Goal: Task Accomplishment & Management: Use online tool/utility

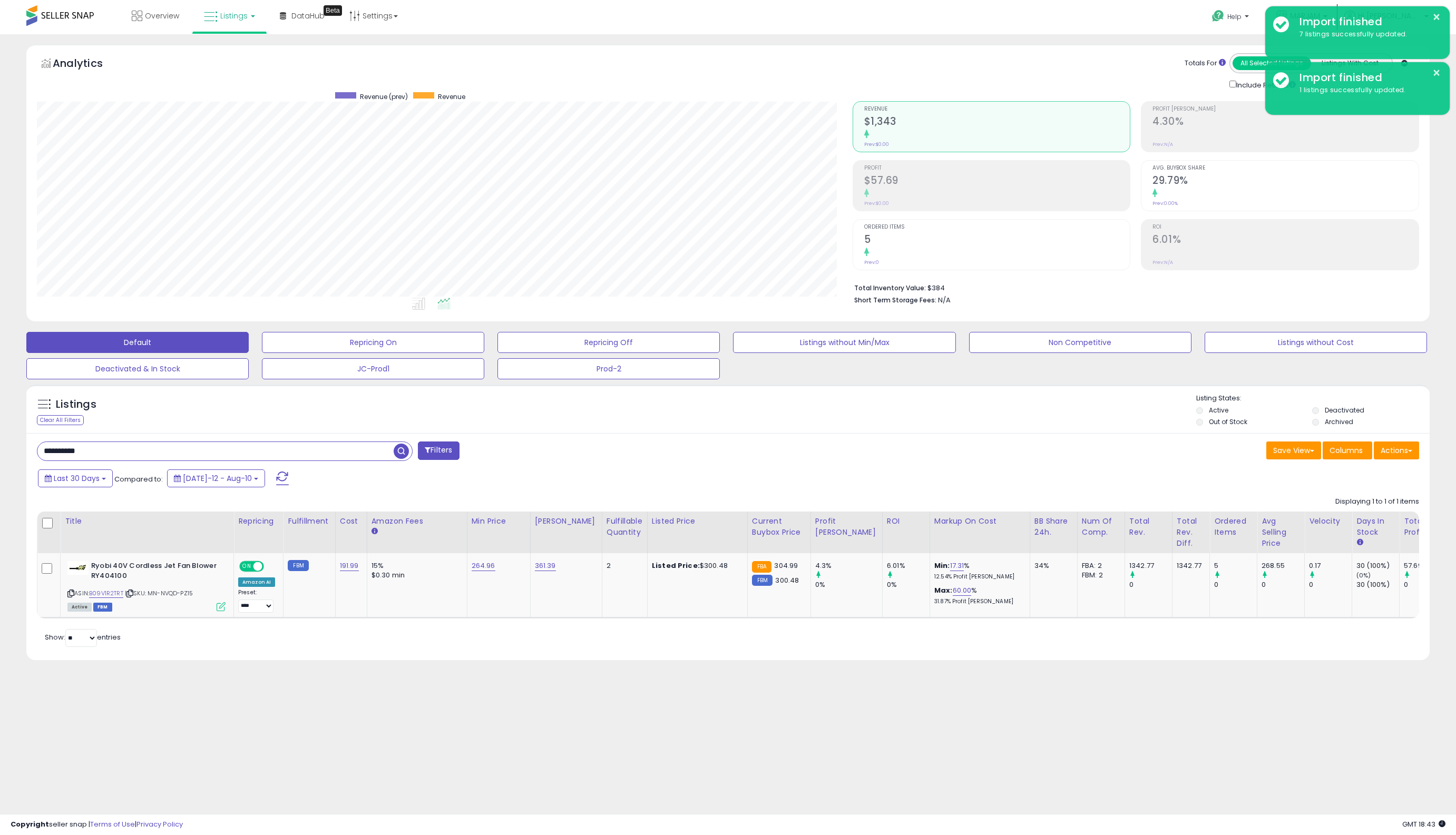
scroll to position [216, 816]
drag, startPoint x: 137, startPoint y: 457, endPoint x: -267, endPoint y: 369, distance: 413.5
click at [0, 369] on html "Unable to login Retrieving listings data.. has not yet accepted the Terms of Us…" at bounding box center [728, 417] width 1456 height 835
type input "****"
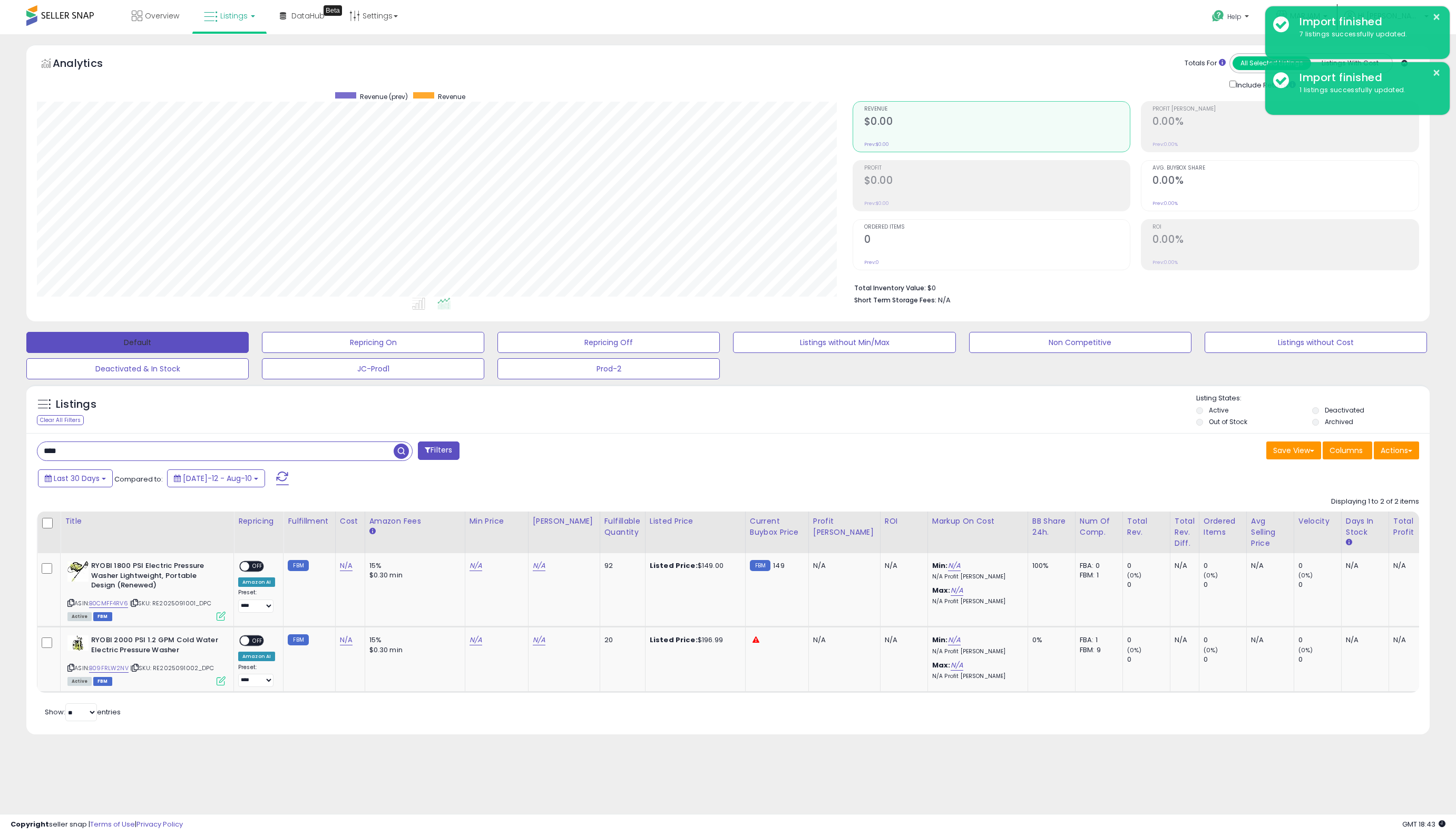
click at [213, 345] on button "Default" at bounding box center [138, 342] width 222 height 21
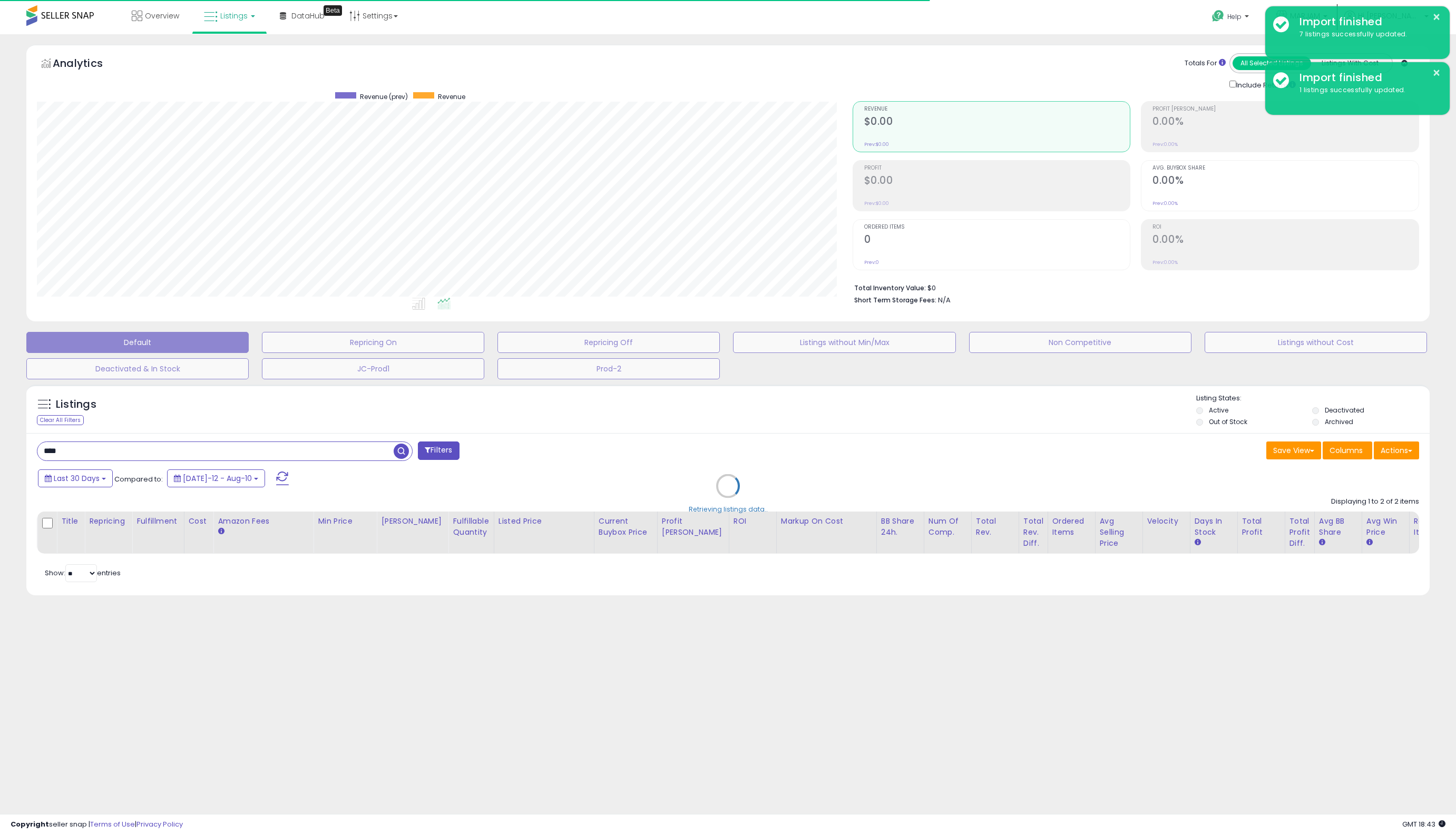
click at [94, 455] on div "Retrieving listings data.." at bounding box center [728, 494] width 1419 height 229
click at [191, 446] on div "Retrieving listings data.." at bounding box center [728, 494] width 1419 height 229
click at [50, 419] on div "Retrieving listings data.." at bounding box center [728, 494] width 1419 height 229
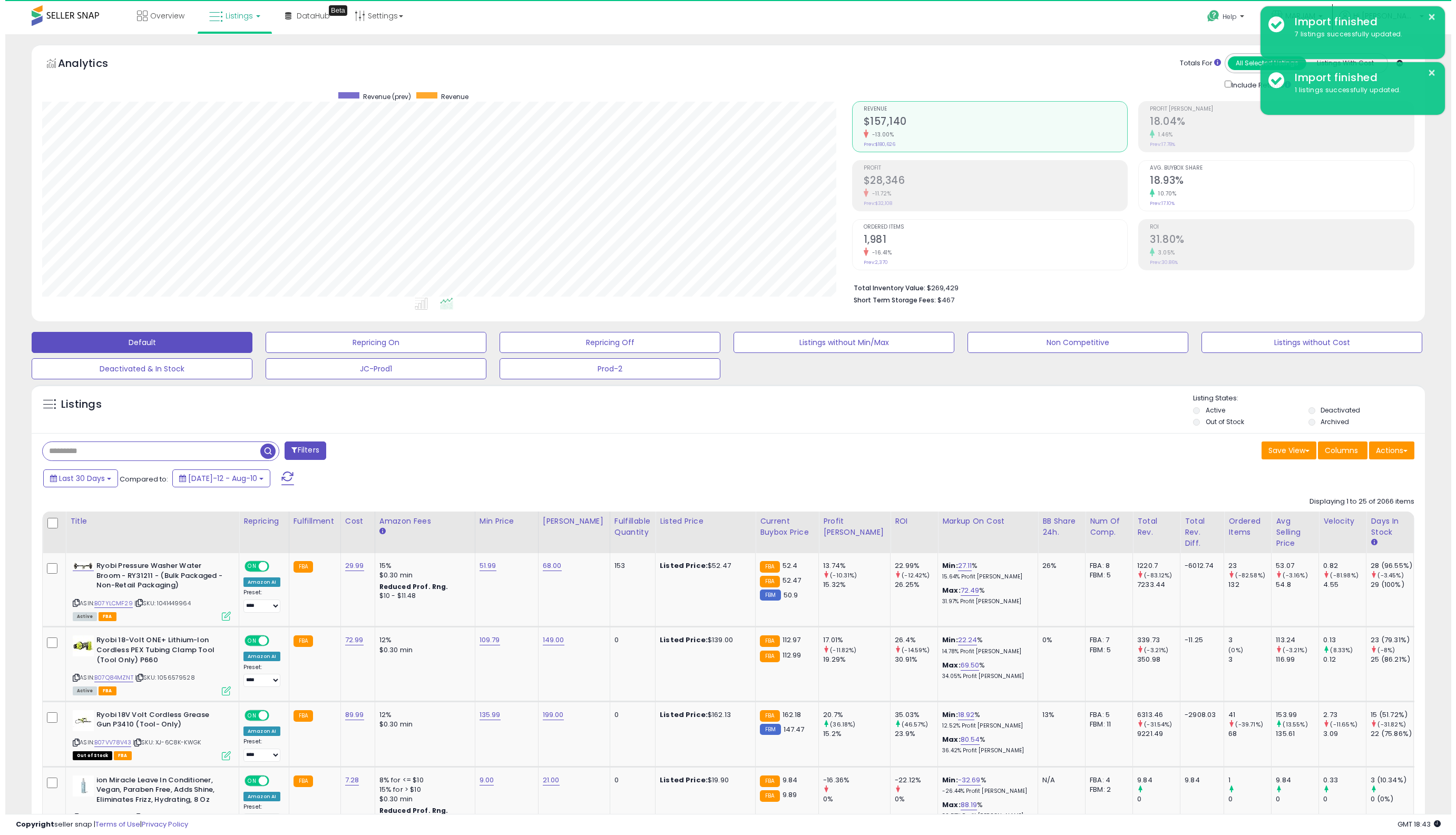
scroll to position [216, 810]
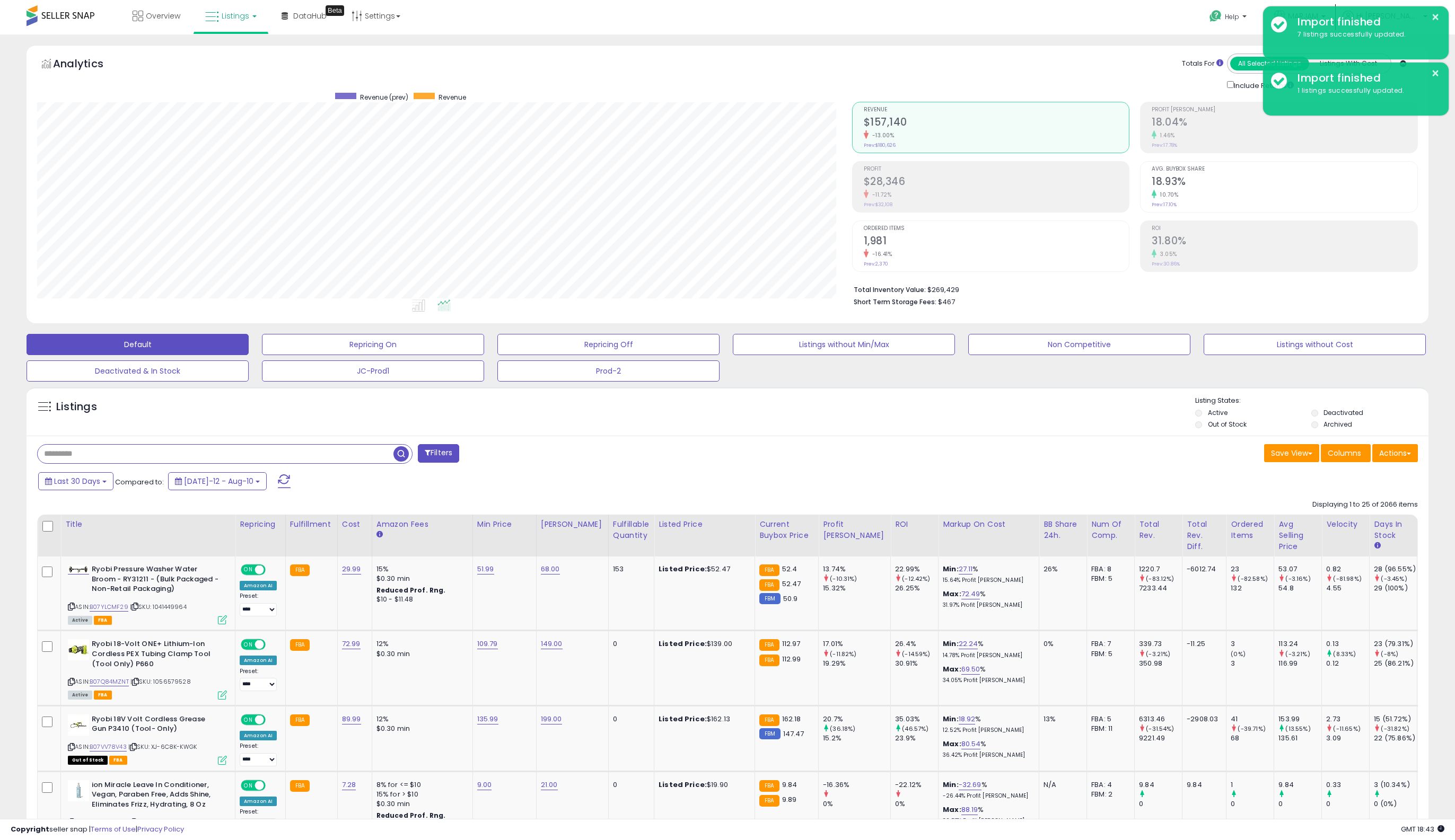
click at [52, 447] on input "text" at bounding box center [215, 454] width 356 height 18
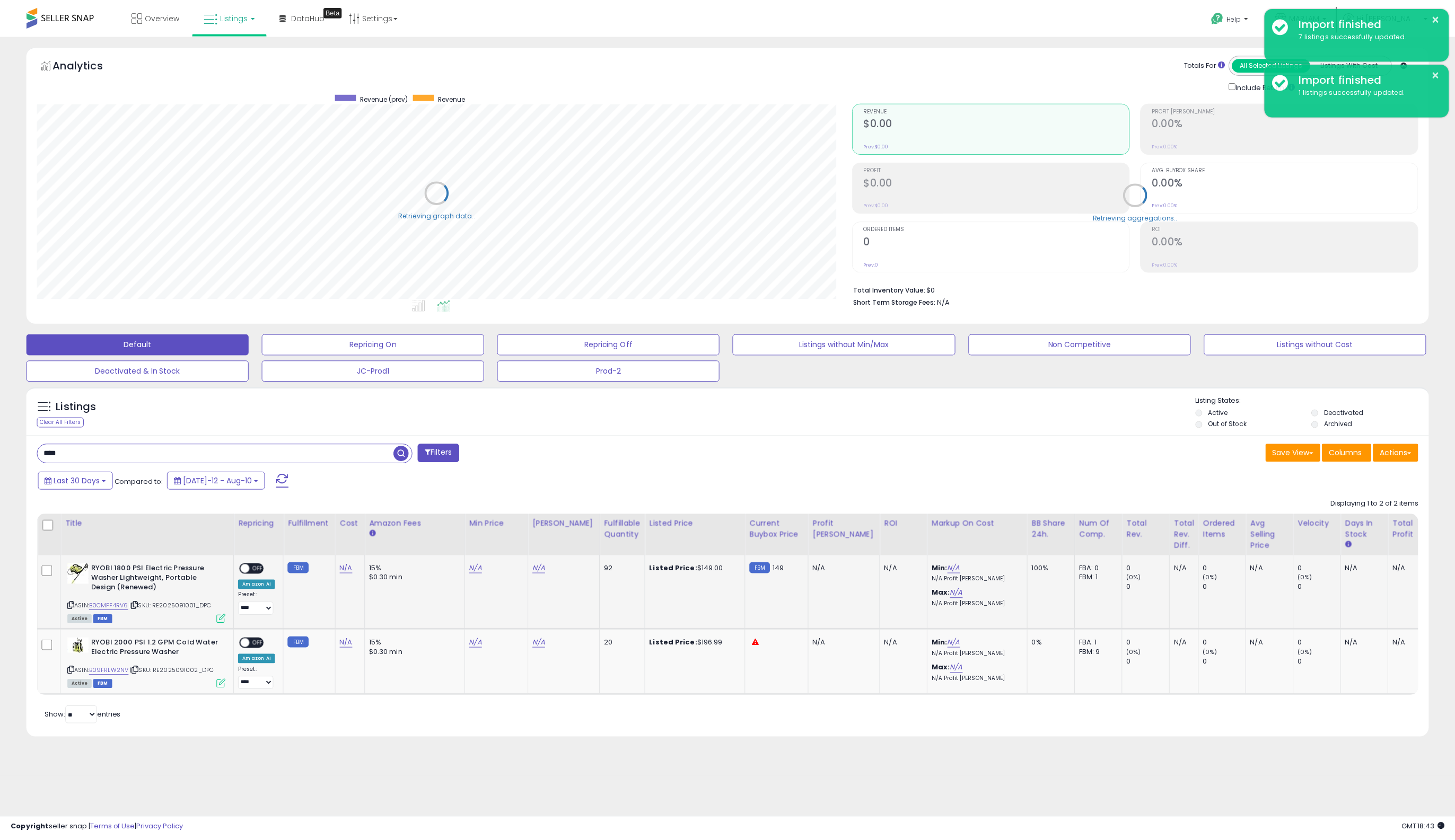
scroll to position [218, 821]
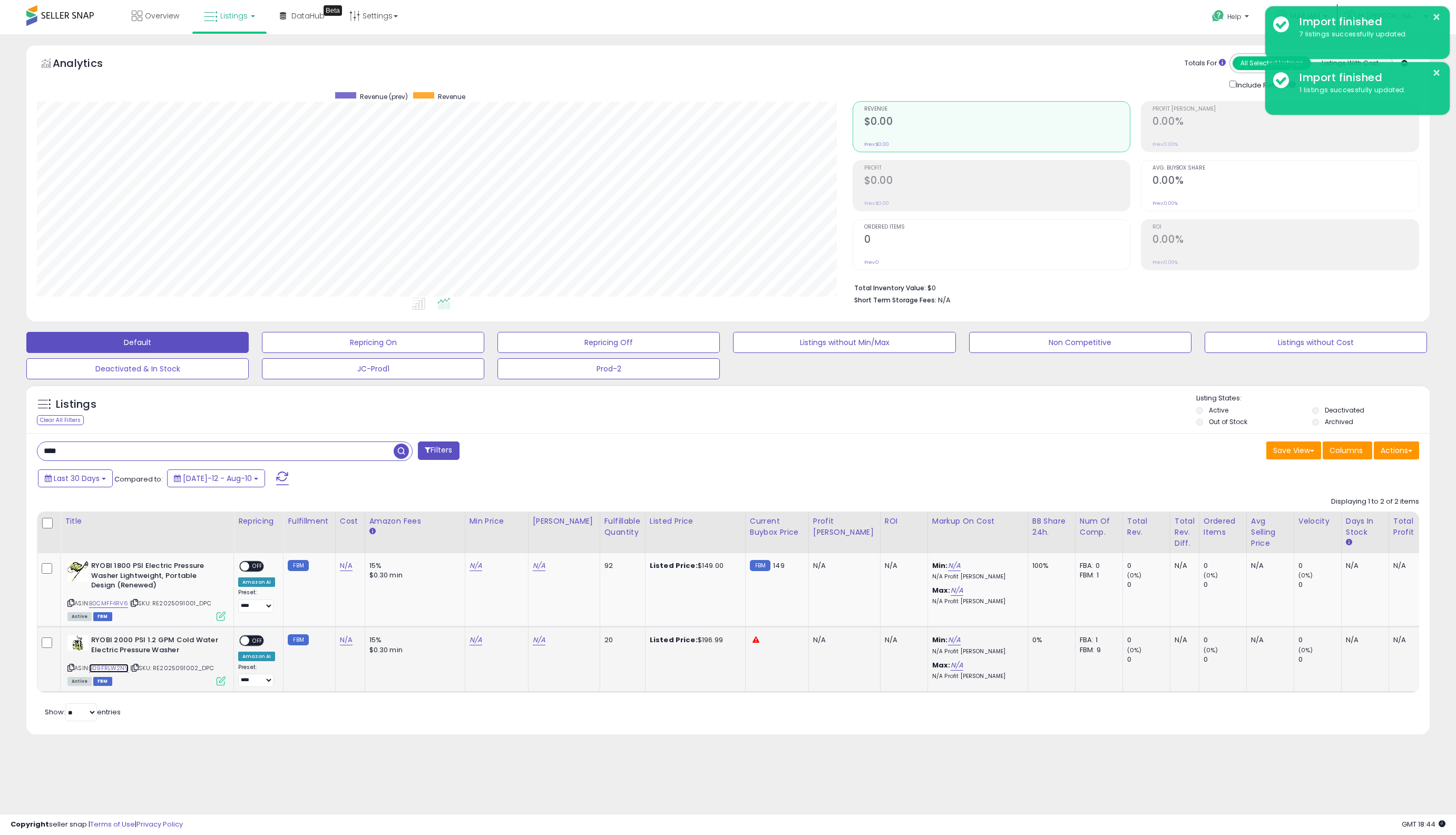
click at [97, 669] on link "B09FRLW2NV" at bounding box center [109, 669] width 39 height 9
drag, startPoint x: 95, startPoint y: 444, endPoint x: -122, endPoint y: 417, distance: 218.7
click at [0, 417] on html "Unable to login Retrieving listings data.. has not yet accepted the Terms of Us…" at bounding box center [728, 417] width 1456 height 835
paste input "******"
type input "**********"
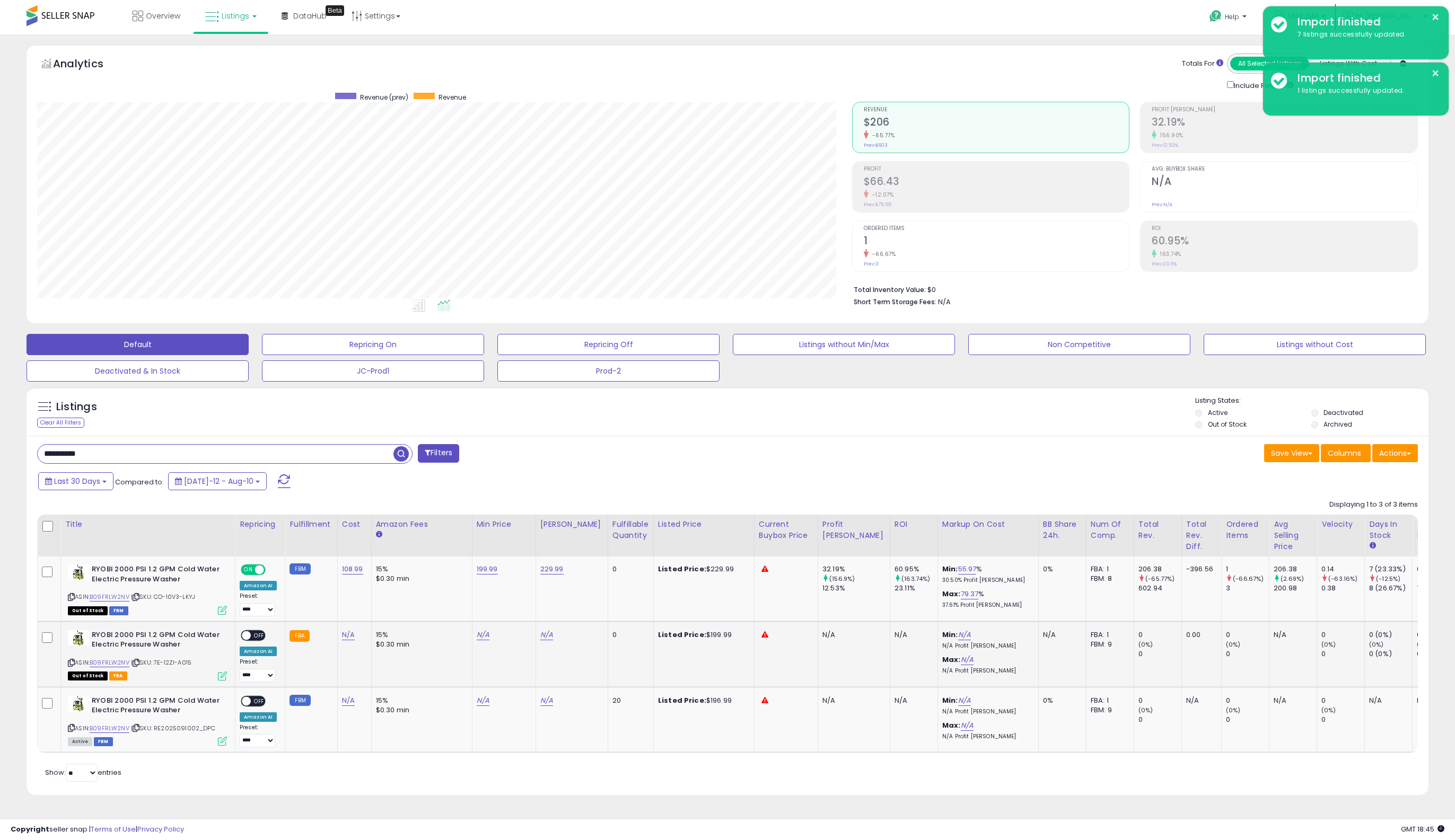
scroll to position [218, 815]
click at [352, 696] on div "N/A" at bounding box center [352, 700] width 21 height 9
click at [345, 697] on link "N/A" at bounding box center [348, 700] width 13 height 11
type input "***"
click button "submit" at bounding box center [375, 674] width 18 height 16
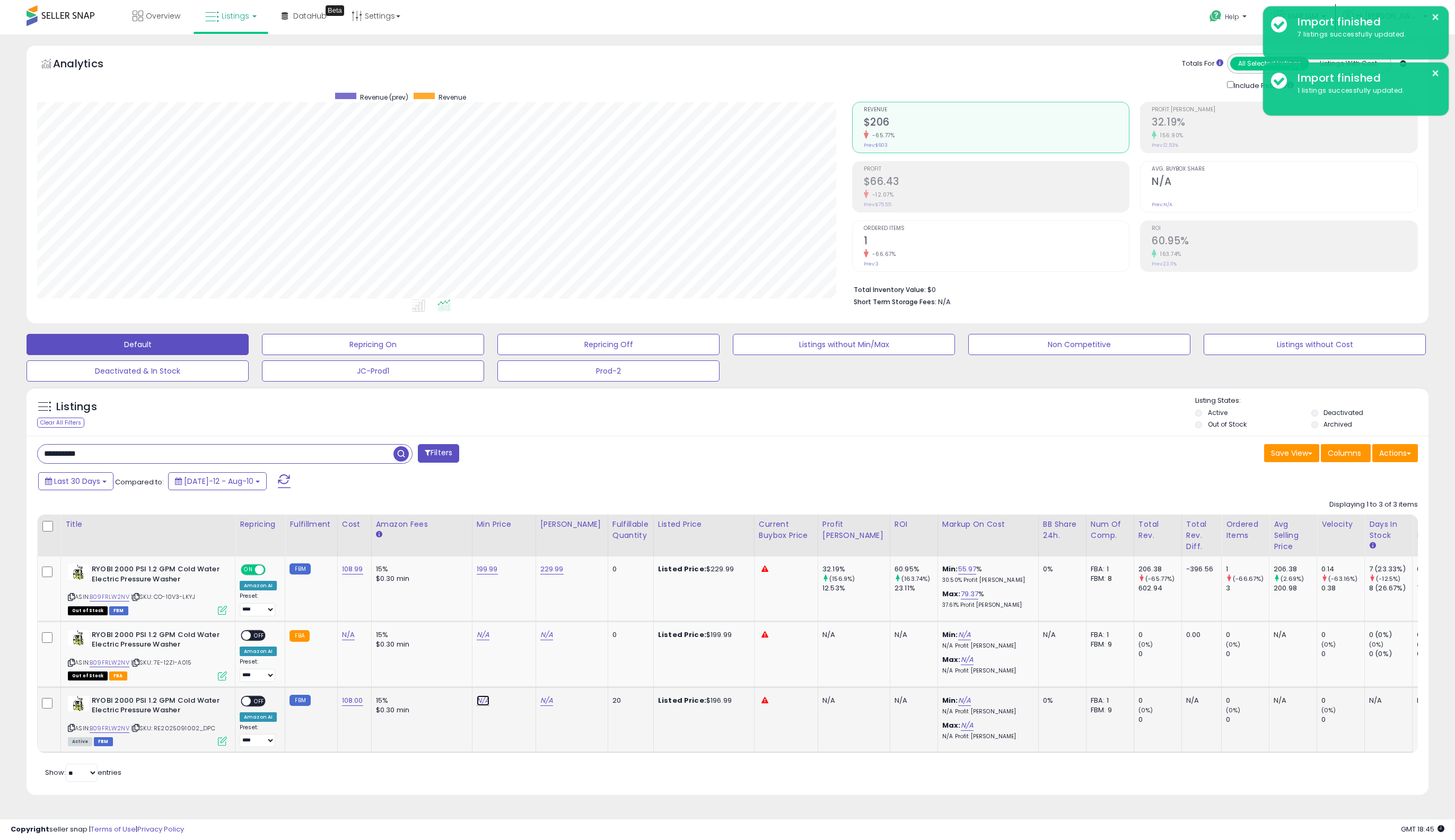
click at [483, 695] on link "N/A" at bounding box center [483, 700] width 13 height 11
type input "***"
click button "submit" at bounding box center [511, 674] width 18 height 16
click at [548, 697] on link "N/A" at bounding box center [547, 700] width 13 height 11
click at [526, 674] on input "number" at bounding box center [515, 674] width 94 height 18
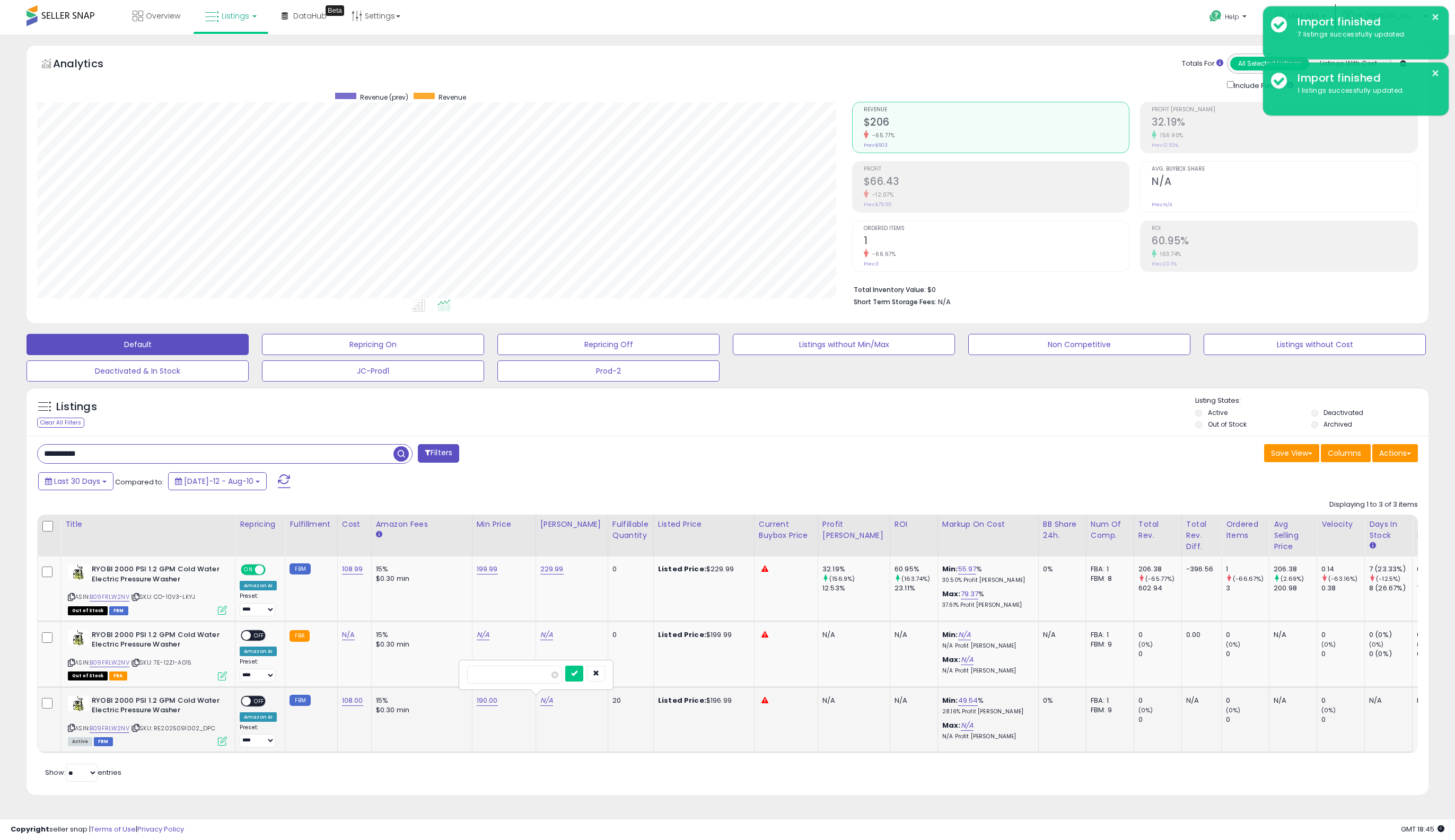
type input "******"
click button "submit" at bounding box center [574, 674] width 18 height 16
click at [246, 697] on span at bounding box center [246, 701] width 9 height 9
drag, startPoint x: 111, startPoint y: 450, endPoint x: -410, endPoint y: 409, distance: 522.6
click at [0, 409] on html "Unable to login Retrieving listings data.. has not yet accepted the Terms of Us…" at bounding box center [728, 420] width 1455 height 840
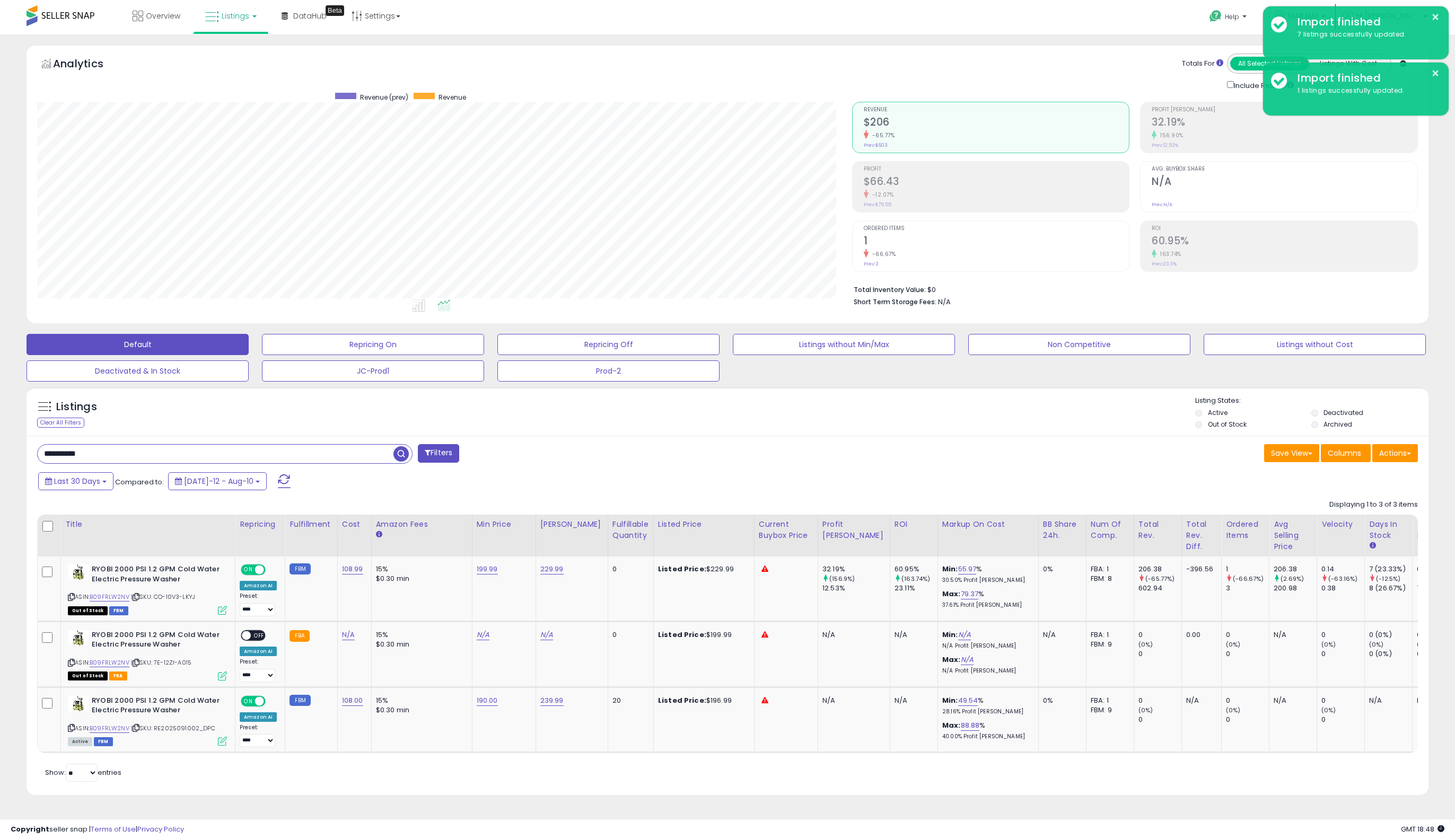
paste input "text"
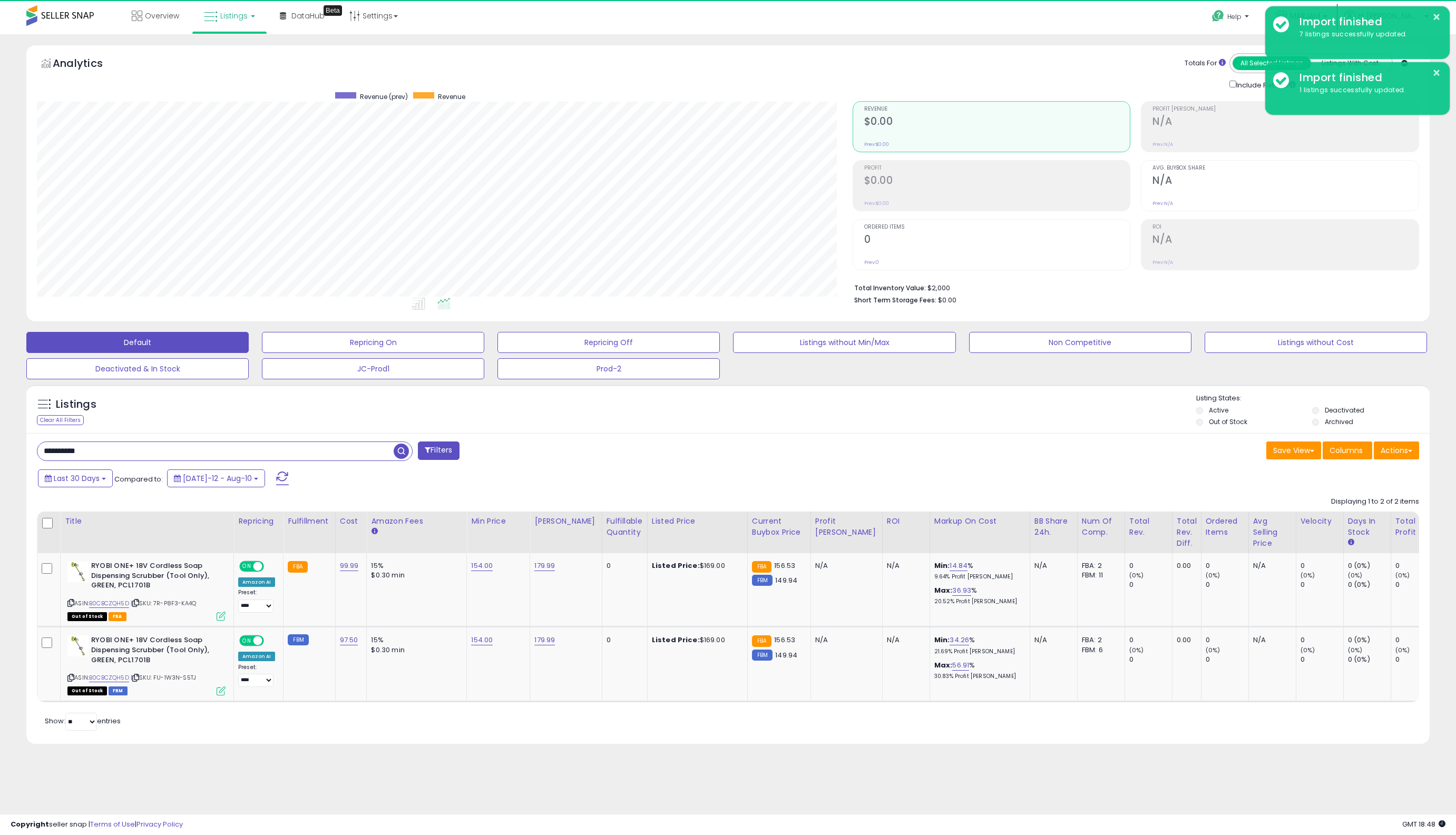
scroll to position [216, 816]
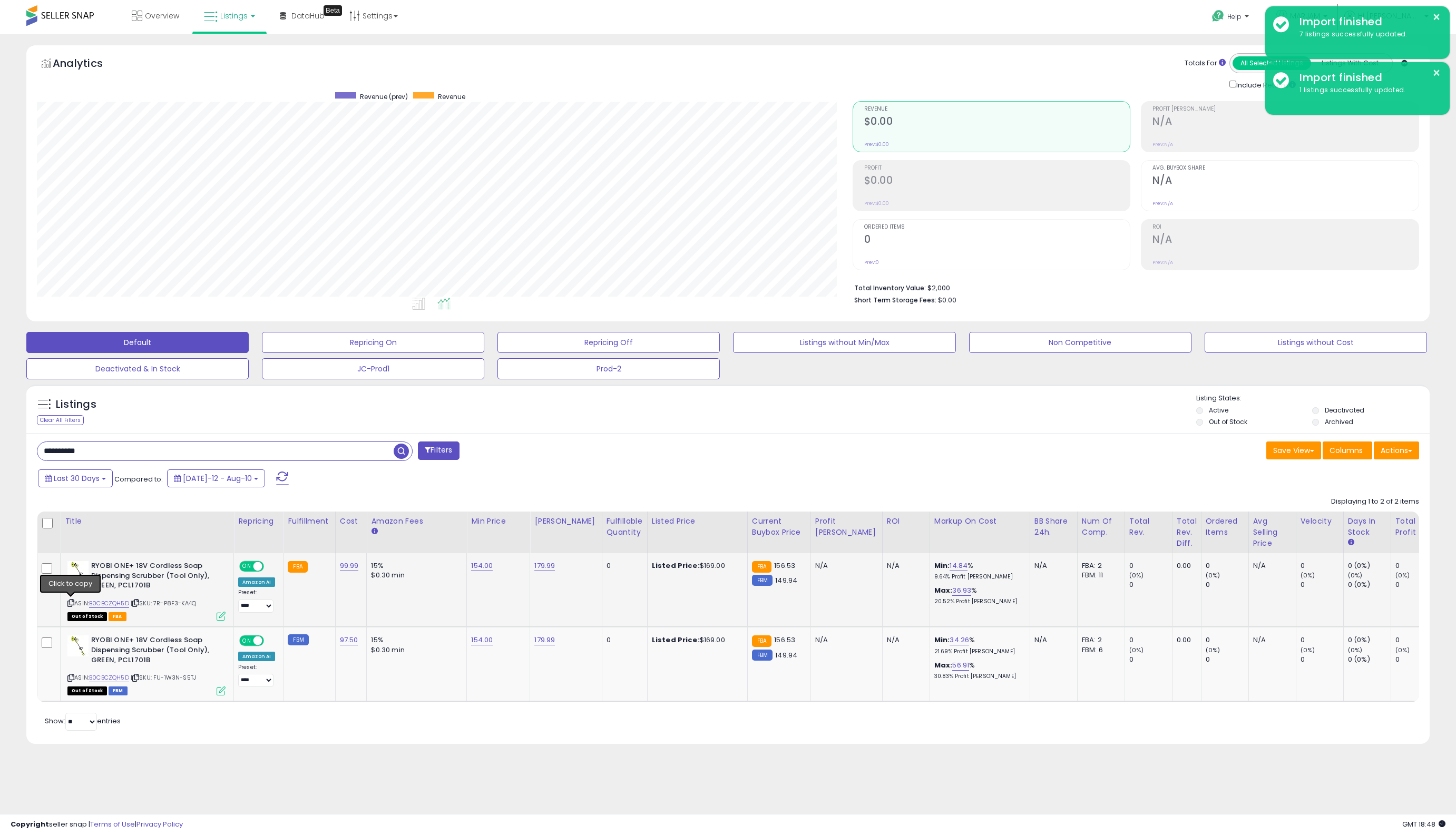
click at [70, 603] on icon at bounding box center [71, 603] width 7 height 6
drag, startPoint x: 54, startPoint y: 443, endPoint x: -175, endPoint y: 411, distance: 231.2
click at [0, 411] on html "Unable to login Retrieving listings data.. has not yet accepted the Terms of Us…" at bounding box center [728, 417] width 1456 height 835
paste input "**"
type input "**********"
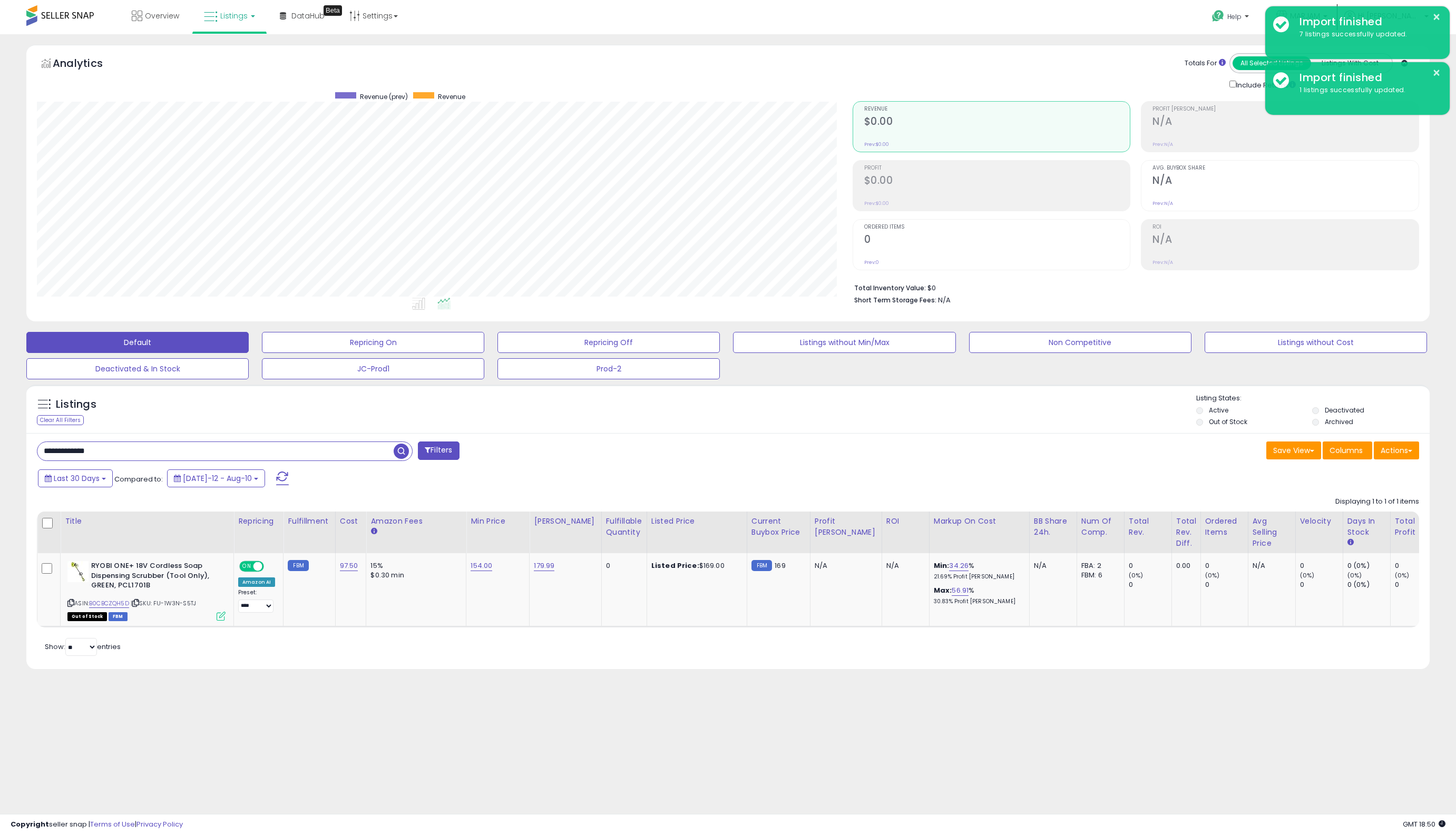
click at [72, 18] on span at bounding box center [60, 15] width 68 height 21
click at [61, 3] on div at bounding box center [60, 15] width 68 height 31
click at [58, 31] on div at bounding box center [60, 15] width 68 height 31
click at [53, 18] on span at bounding box center [60, 15] width 68 height 21
